Goal: Task Accomplishment & Management: Manage account settings

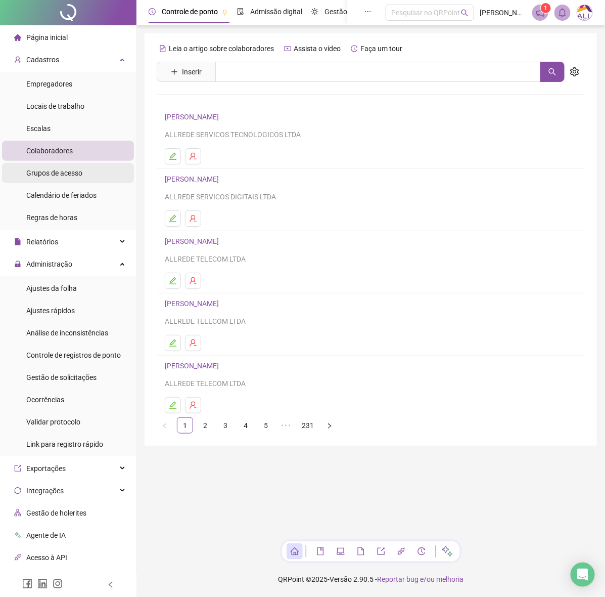
click at [55, 178] on div "Grupos de acesso" at bounding box center [54, 173] width 56 height 20
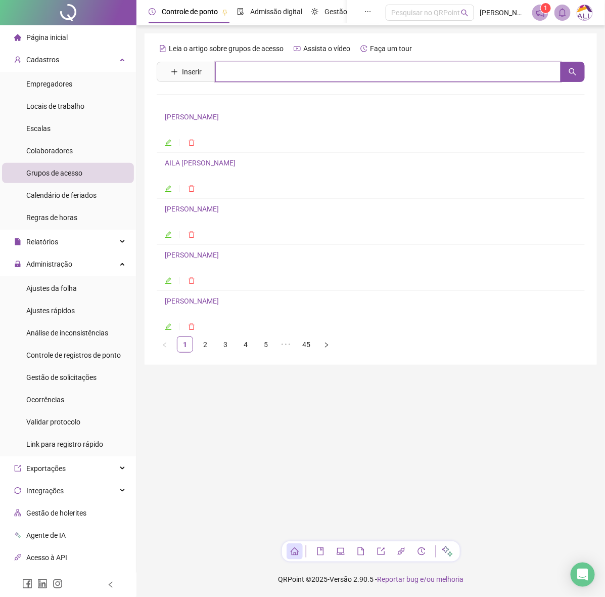
click at [316, 74] on input "text" at bounding box center [388, 72] width 346 height 20
type input "*******"
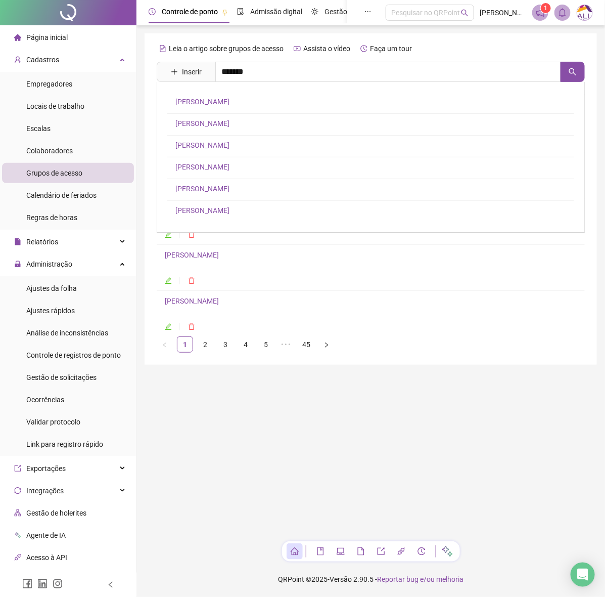
click at [230, 100] on link "[PERSON_NAME]" at bounding box center [202, 102] width 54 height 8
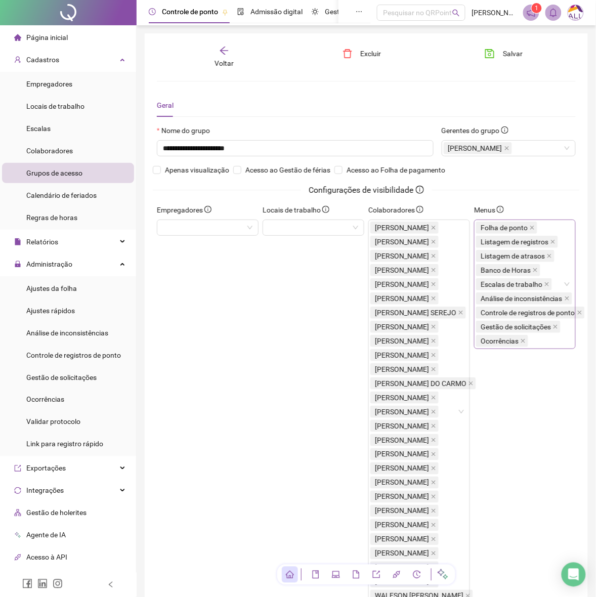
click at [540, 344] on div "Folha de ponto Listagem de registros Listagem de atrasos Banco de Horas Escalas…" at bounding box center [531, 284] width 111 height 127
click at [478, 364] on span at bounding box center [482, 362] width 12 height 12
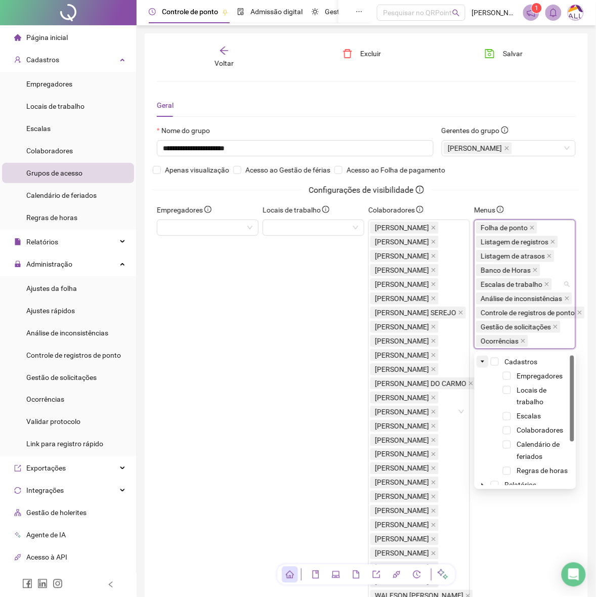
click at [478, 364] on span at bounding box center [482, 362] width 12 height 12
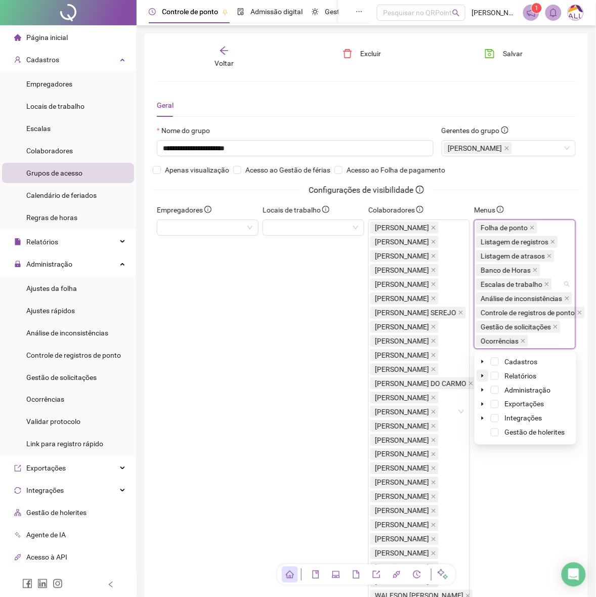
click at [480, 373] on icon "caret-down" at bounding box center [482, 375] width 5 height 5
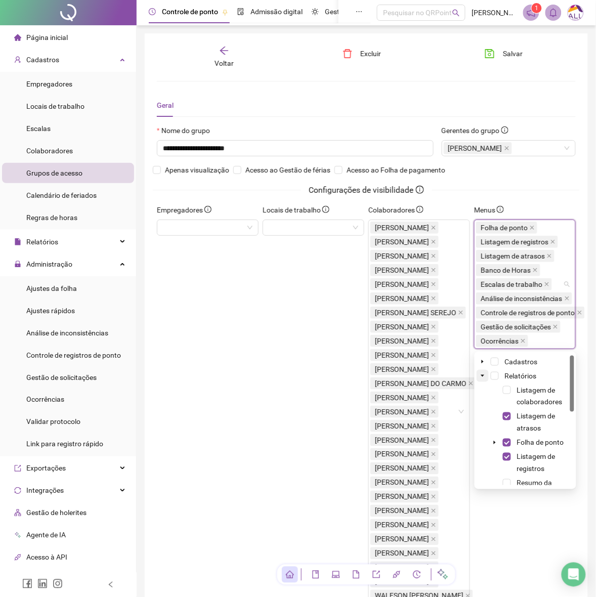
click at [480, 375] on icon "caret-down" at bounding box center [482, 375] width 5 height 5
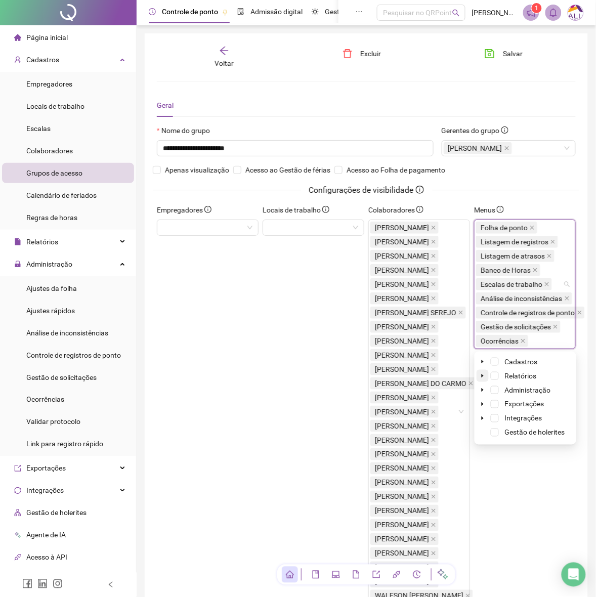
click at [480, 375] on icon "caret-down" at bounding box center [482, 375] width 5 height 5
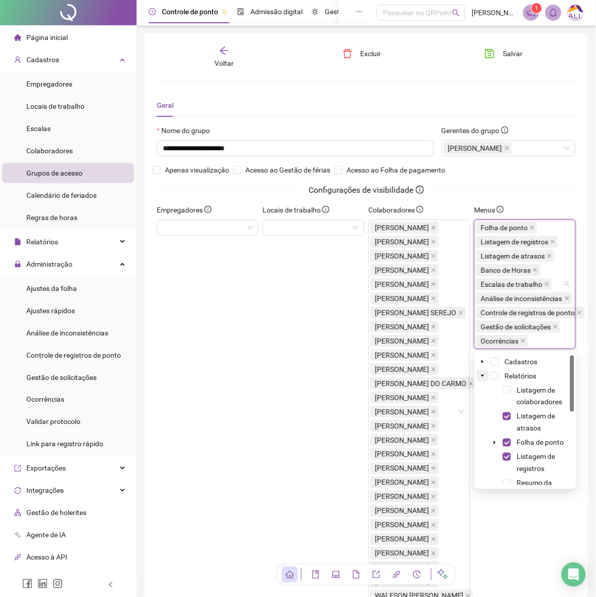
click at [481, 374] on icon "caret-down" at bounding box center [482, 375] width 5 height 5
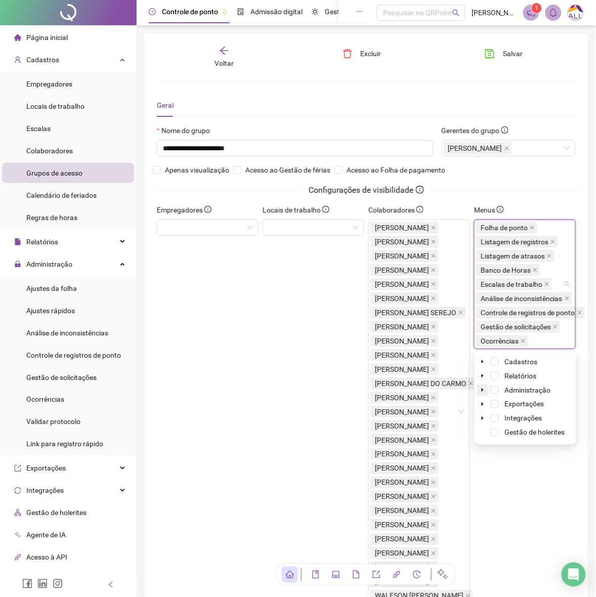
click at [481, 388] on icon "caret-down" at bounding box center [482, 389] width 5 height 5
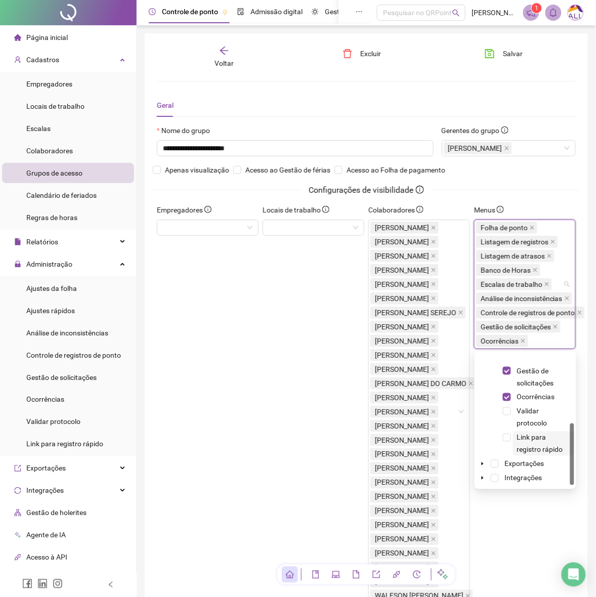
scroll to position [142, 0]
click at [540, 425] on span "Link para registro rápido" at bounding box center [540, 428] width 46 height 20
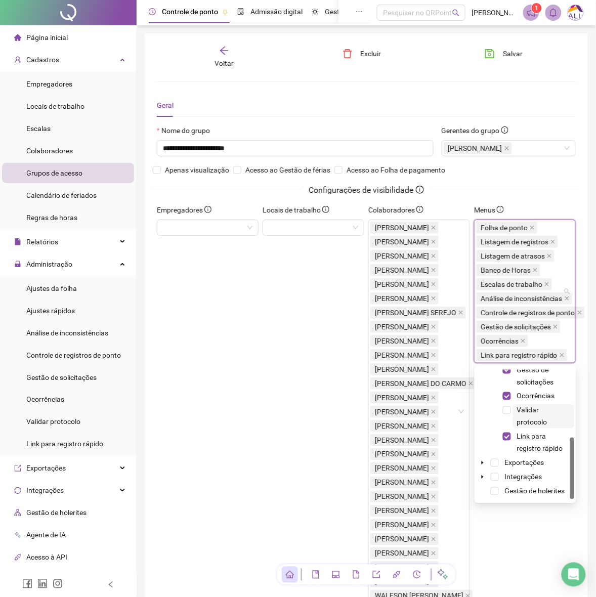
click at [533, 419] on span "Validar protocolo" at bounding box center [532, 416] width 30 height 20
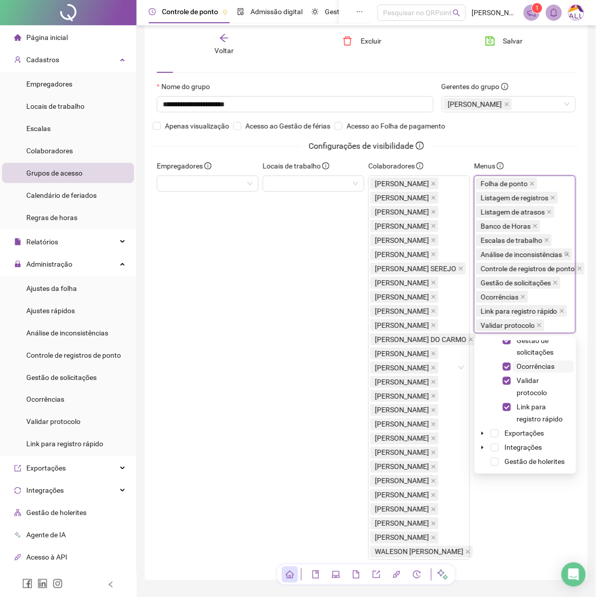
scroll to position [63, 0]
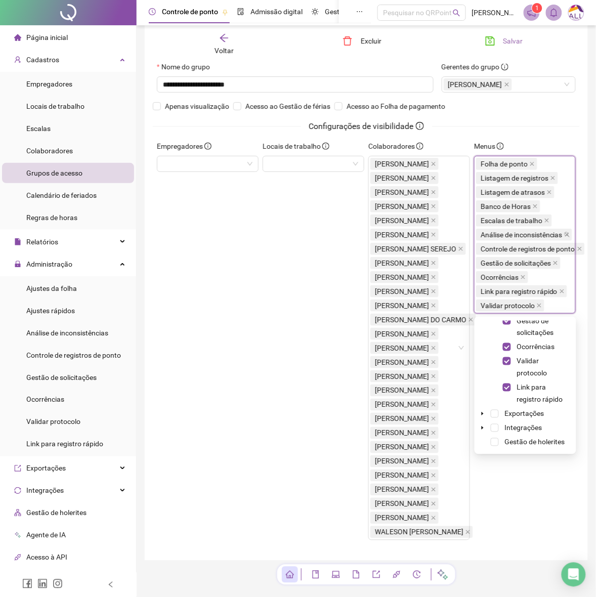
click at [505, 40] on span "Salvar" at bounding box center [513, 40] width 20 height 11
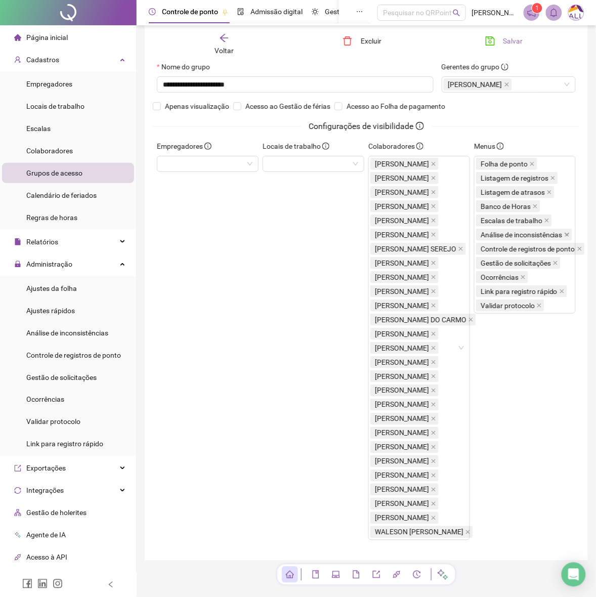
click at [504, 36] on span "Salvar" at bounding box center [513, 40] width 20 height 11
click at [565, 312] on div "Folha de ponto Listagem de registros Listagem de atrasos Banco de Horas Escalas…" at bounding box center [531, 235] width 111 height 156
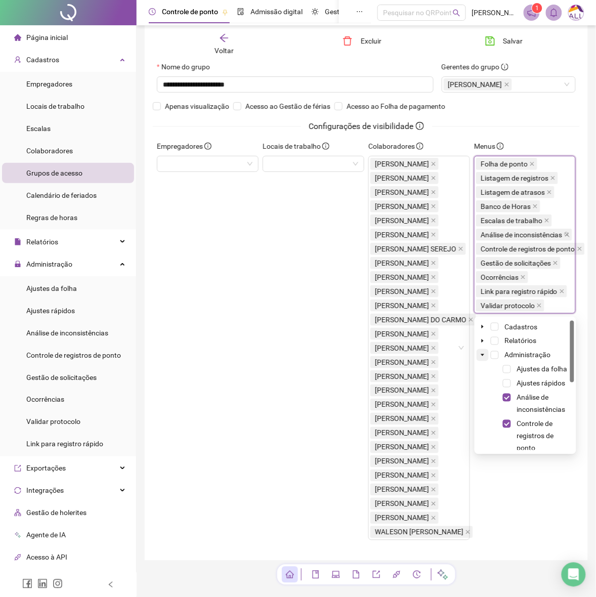
click at [480, 355] on icon "caret-down" at bounding box center [482, 355] width 5 height 5
click at [482, 340] on icon "caret-down" at bounding box center [482, 340] width 5 height 5
drag, startPoint x: 570, startPoint y: 363, endPoint x: 578, endPoint y: 334, distance: 29.3
click at [578, 334] on body "**********" at bounding box center [298, 235] width 596 height 597
click at [541, 114] on div "**********" at bounding box center [366, 100] width 427 height 79
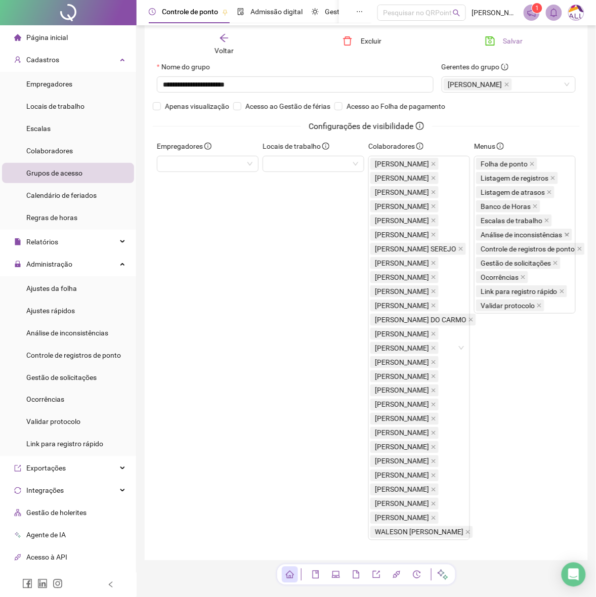
click at [501, 34] on button "Salvar" at bounding box center [503, 41] width 53 height 16
click at [234, 40] on div "Voltar" at bounding box center [223, 44] width 63 height 23
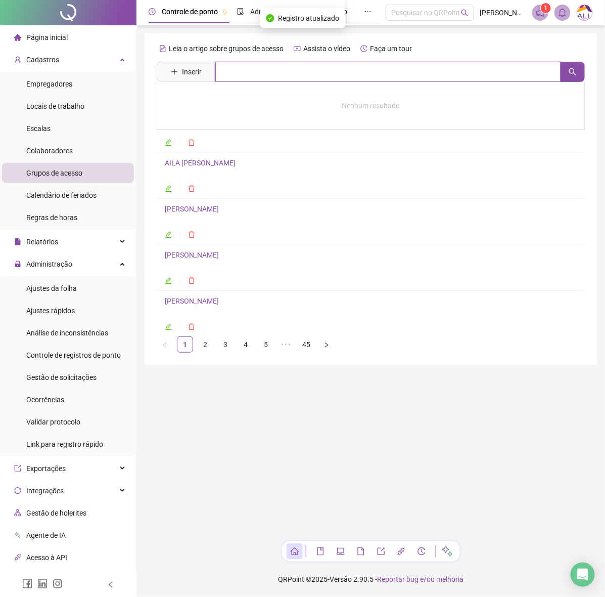
click at [306, 72] on input "text" at bounding box center [388, 72] width 346 height 20
type input "*********"
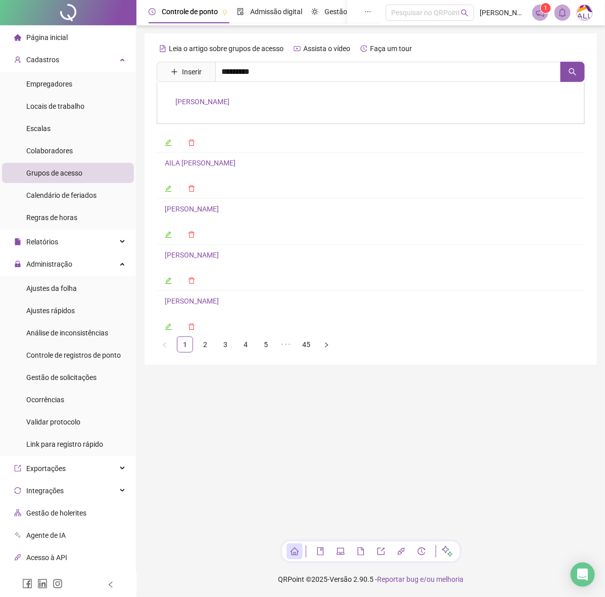
click at [225, 102] on link "[PERSON_NAME]" at bounding box center [202, 102] width 54 height 8
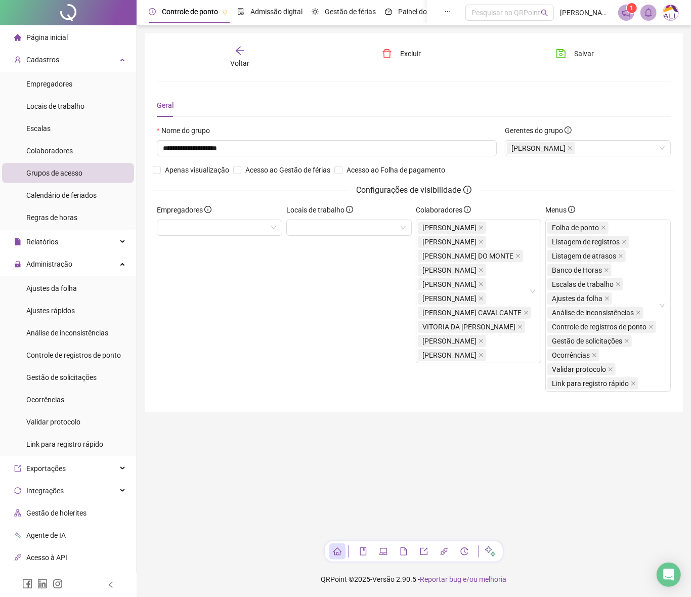
click at [243, 51] on icon "arrow-left" at bounding box center [240, 51] width 10 height 10
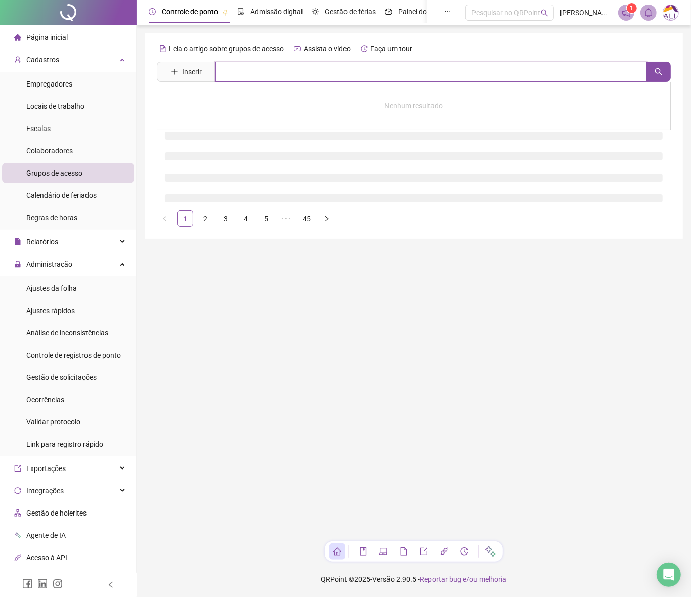
click at [291, 76] on input "text" at bounding box center [430, 72] width 431 height 20
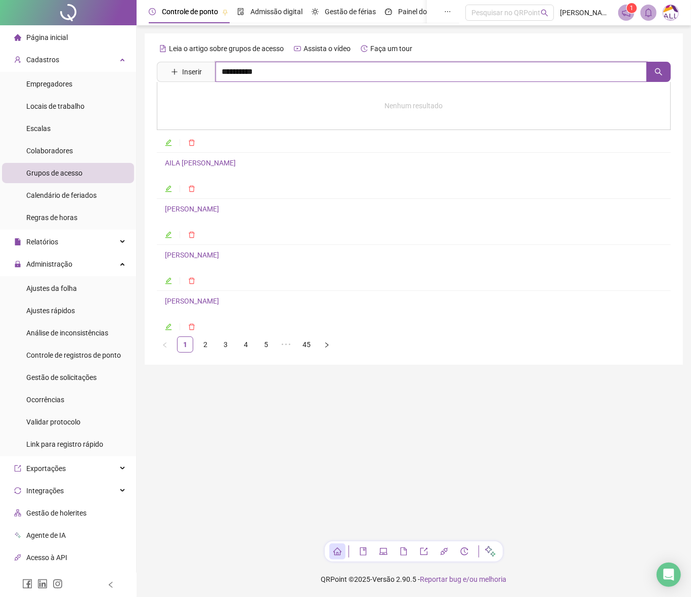
type input "**********"
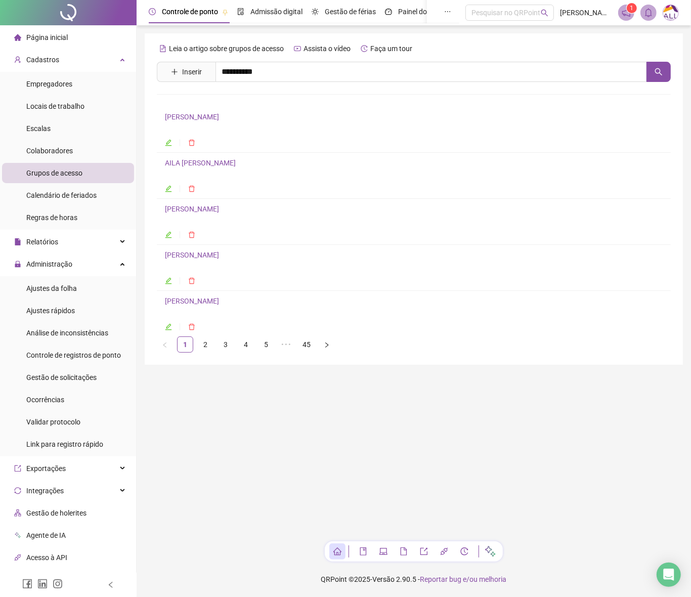
click at [261, 107] on div "[PERSON_NAME]" at bounding box center [414, 103] width 514 height 42
click at [267, 101] on div "**********" at bounding box center [414, 196] width 514 height 312
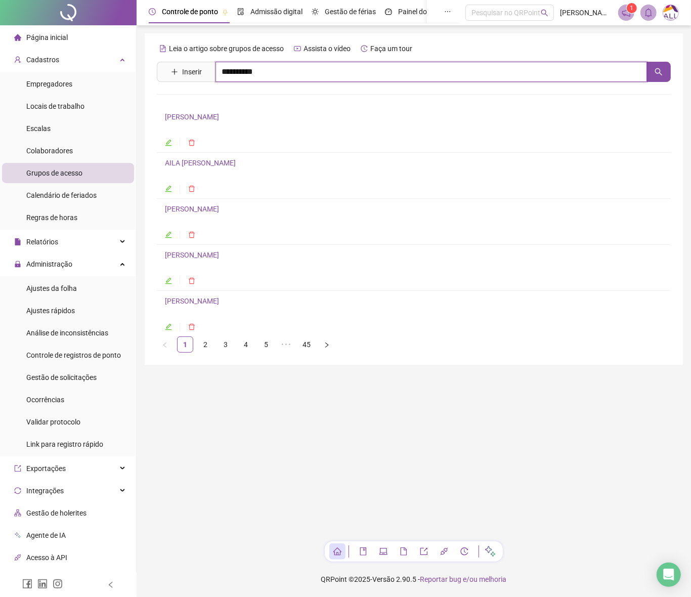
drag, startPoint x: 297, startPoint y: 77, endPoint x: 292, endPoint y: 81, distance: 6.8
click at [298, 77] on input "**********" at bounding box center [430, 72] width 431 height 20
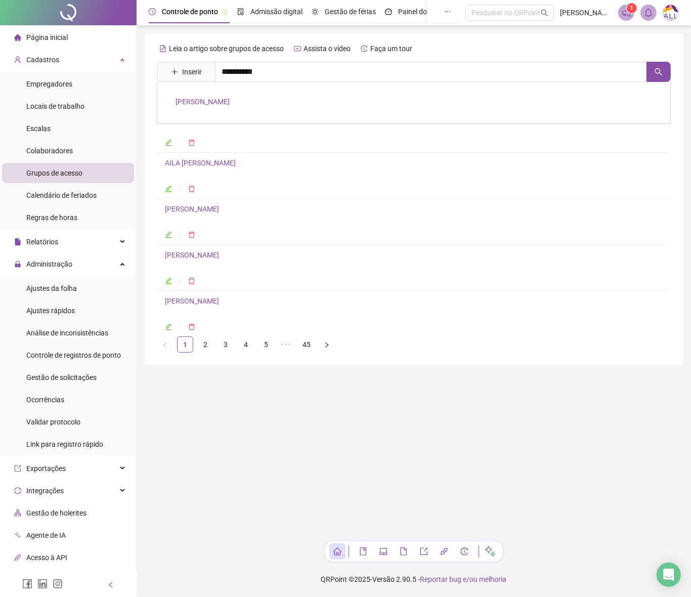
click at [262, 96] on div "[PERSON_NAME]" at bounding box center [414, 103] width 514 height 42
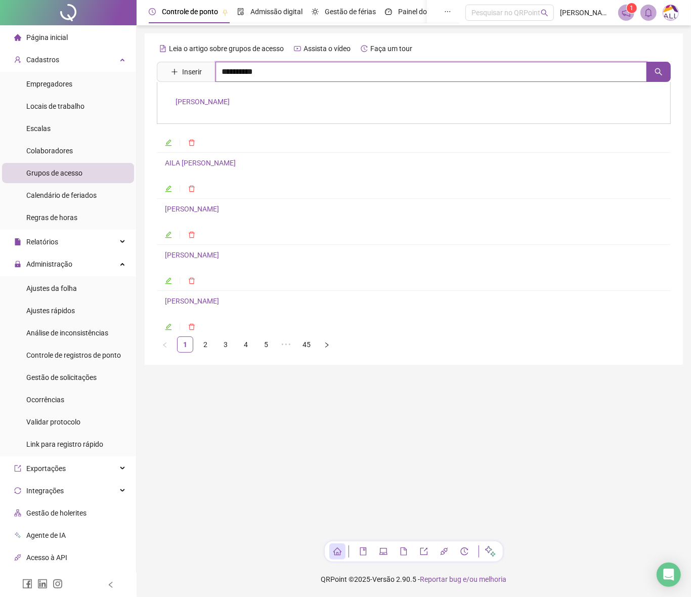
click at [274, 72] on input "**********" at bounding box center [430, 72] width 431 height 20
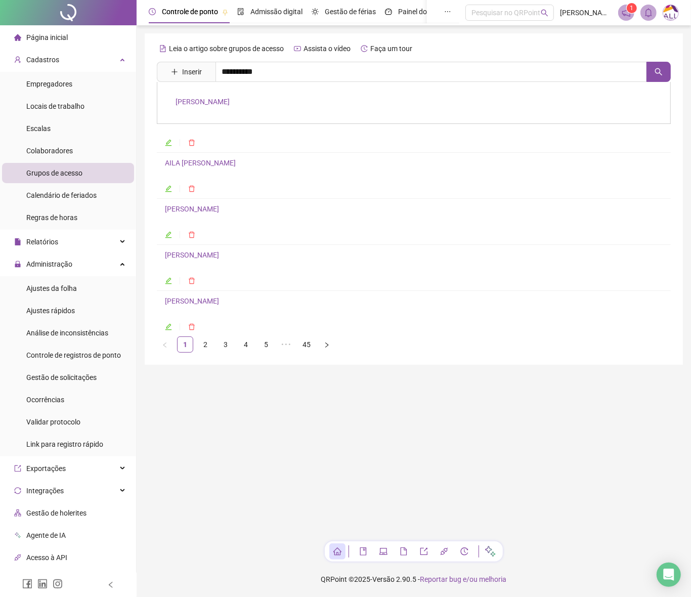
click at [230, 102] on link "[PERSON_NAME]" at bounding box center [202, 102] width 54 height 8
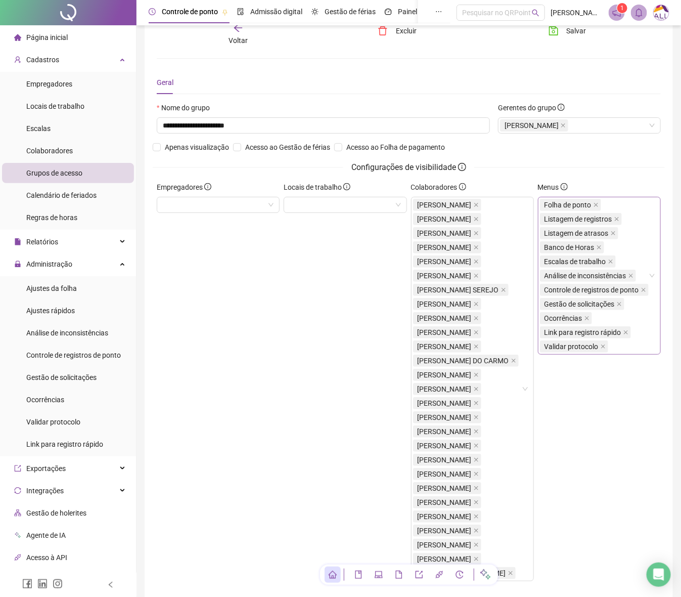
scroll to position [63, 0]
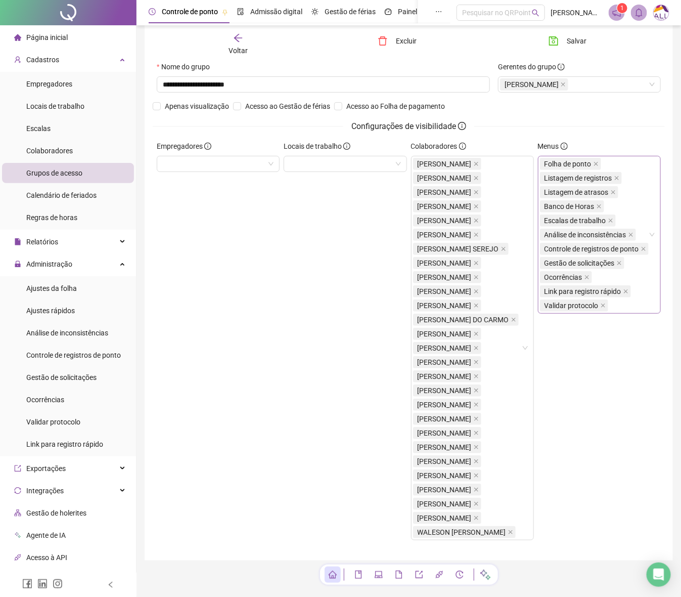
click at [630, 309] on div "Folha de ponto Listagem de registros Listagem de atrasos Banco de Horas Escalas…" at bounding box center [595, 235] width 111 height 156
click at [545, 353] on span "caret-down" at bounding box center [546, 355] width 5 height 5
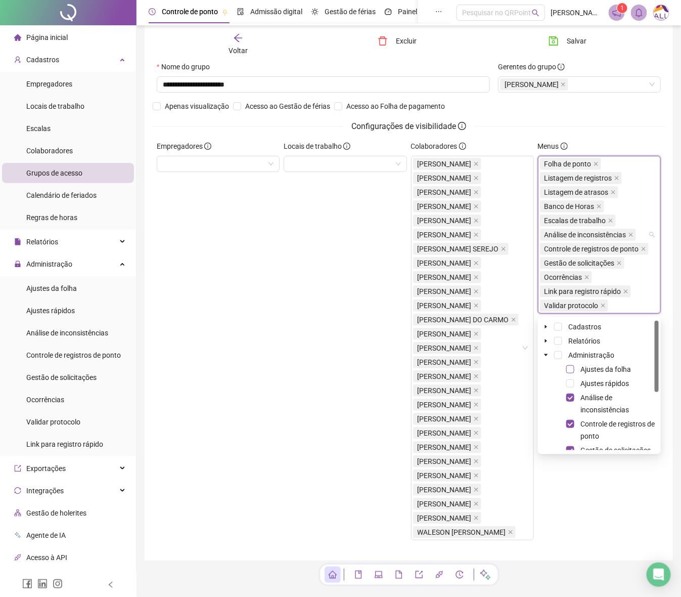
click at [569, 367] on span at bounding box center [570, 369] width 8 height 8
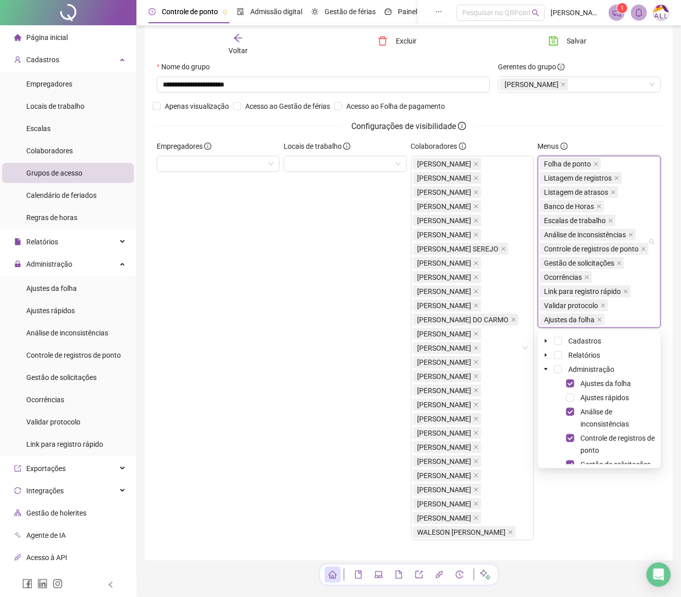
scroll to position [105, 0]
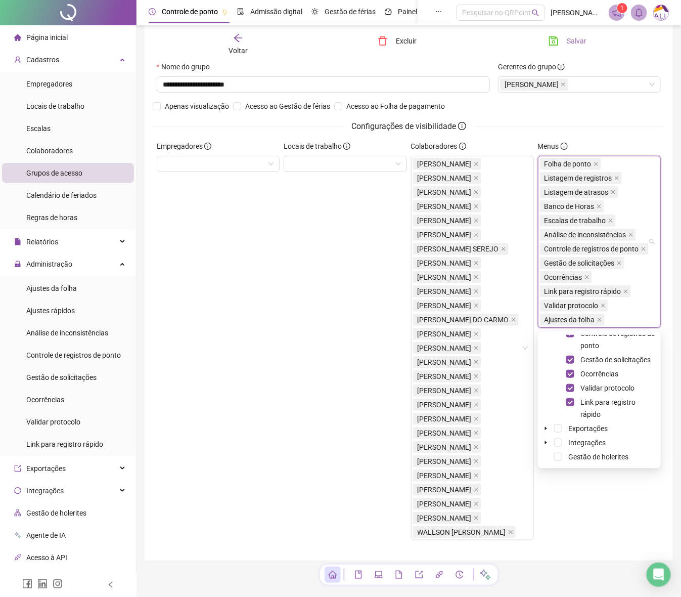
click at [573, 43] on span "Salvar" at bounding box center [577, 40] width 20 height 11
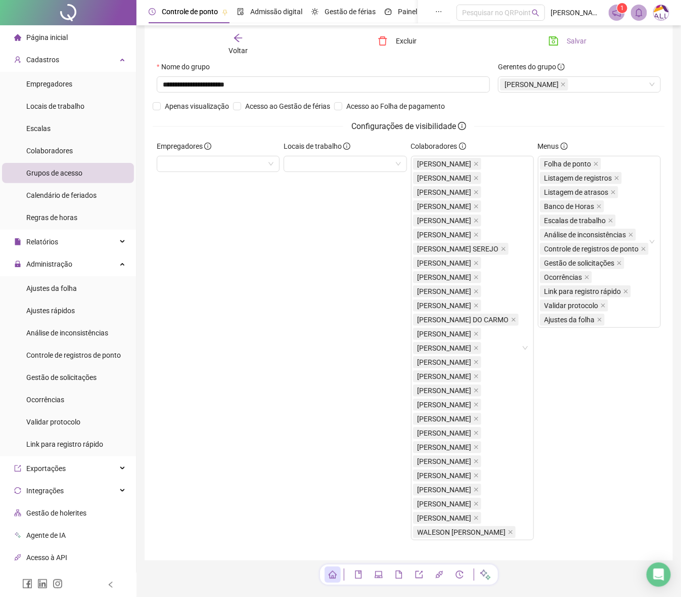
click at [567, 46] on span "Salvar" at bounding box center [577, 40] width 20 height 11
click at [239, 37] on icon "arrow-left" at bounding box center [238, 38] width 10 height 10
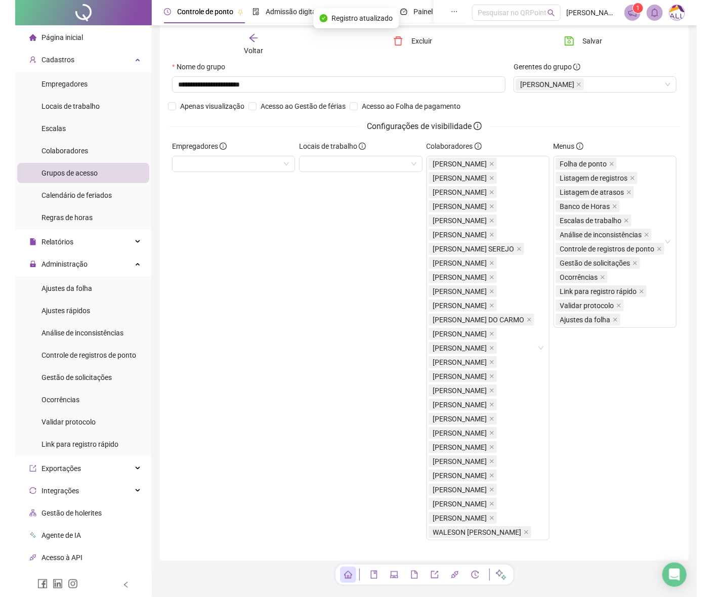
scroll to position [0, 0]
